Goal: Task Accomplishment & Management: Use online tool/utility

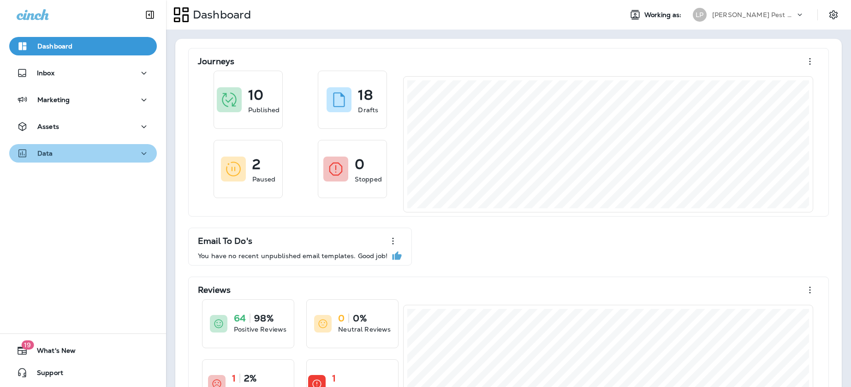
click at [46, 149] on p "Data" at bounding box center [45, 152] width 16 height 7
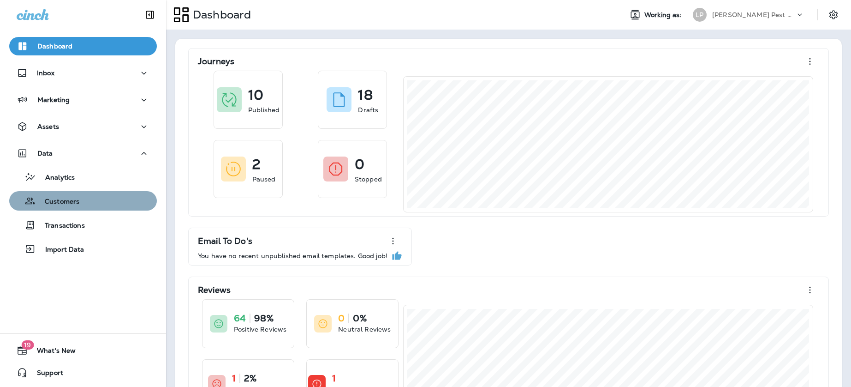
click at [66, 201] on p "Customers" at bounding box center [58, 201] width 44 height 9
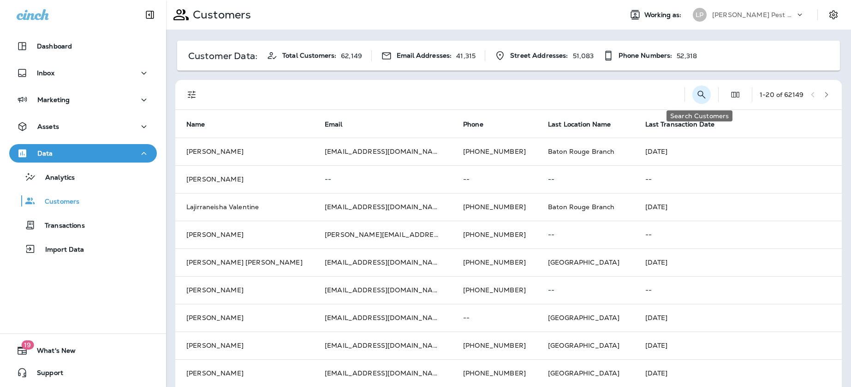
click at [703, 91] on icon "Search Customers" at bounding box center [701, 94] width 11 height 11
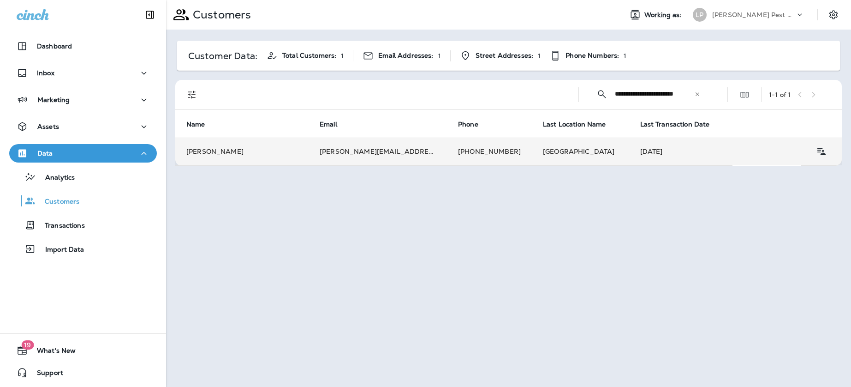
type input "**********"
click at [339, 151] on td "[PERSON_NAME][EMAIL_ADDRESS][DOMAIN_NAME]" at bounding box center [378, 151] width 138 height 28
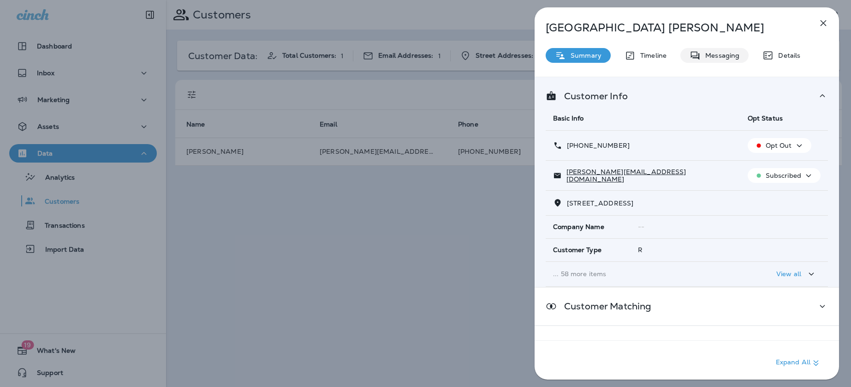
click at [710, 55] on p "Messaging" at bounding box center [720, 55] width 39 height 7
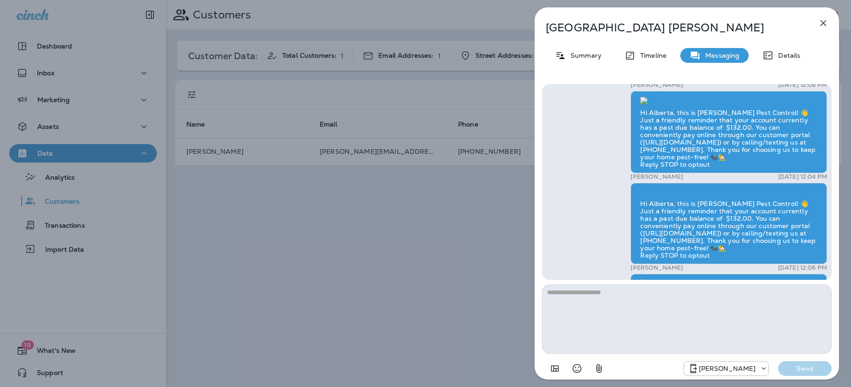
scroll to position [-235, 0]
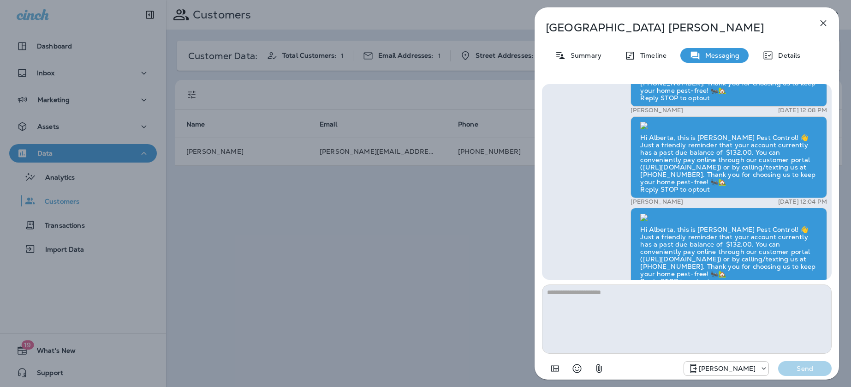
click at [389, 256] on div "[PERSON_NAME] Summary Timeline Messaging Details Hi [GEOGRAPHIC_DATA], Hope you…" at bounding box center [425, 193] width 851 height 387
